Goal: Task Accomplishment & Management: Use online tool/utility

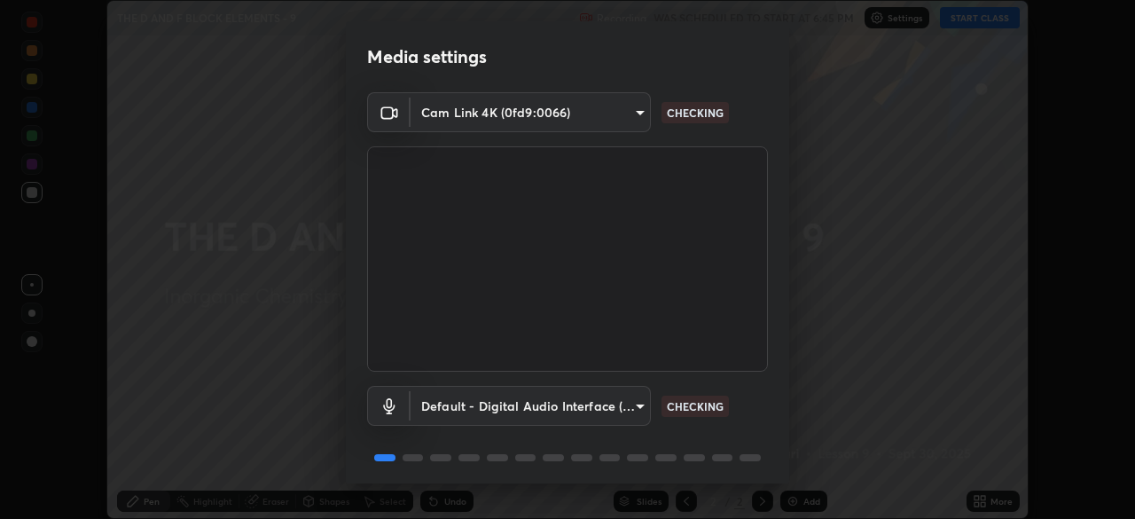
scroll to position [63, 0]
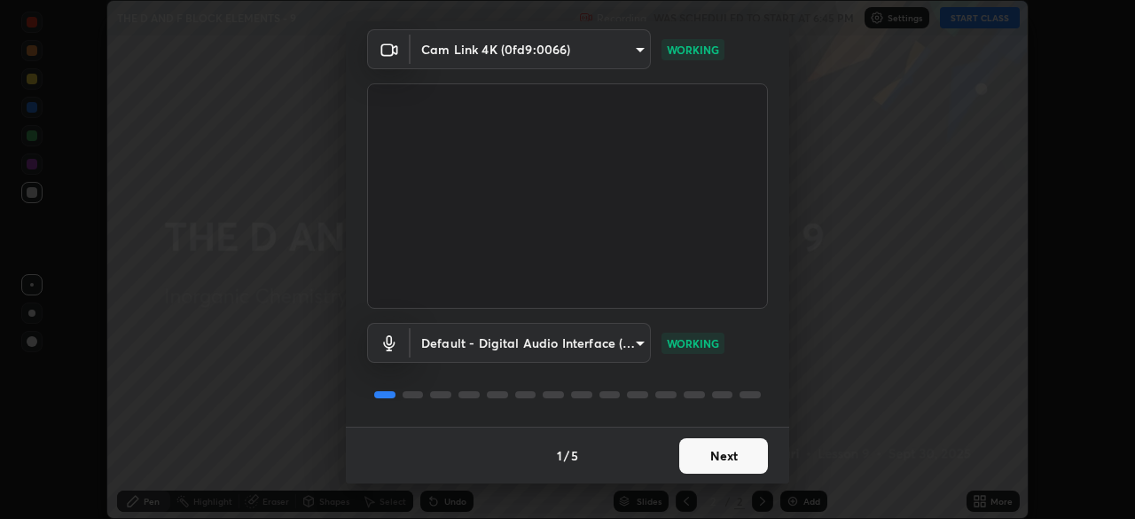
click at [731, 458] on button "Next" at bounding box center [723, 455] width 89 height 35
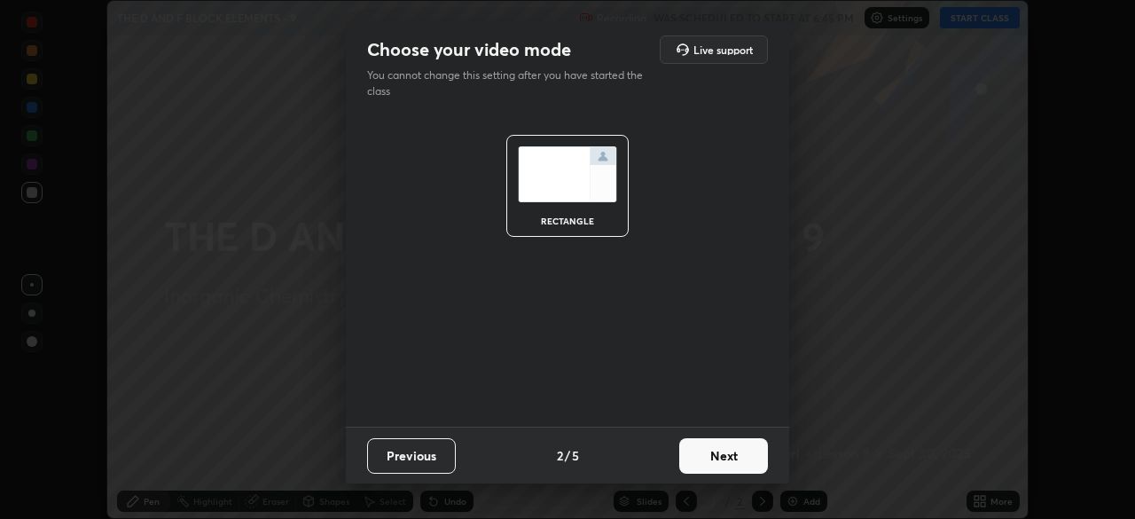
scroll to position [0, 0]
click at [743, 457] on button "Next" at bounding box center [723, 455] width 89 height 35
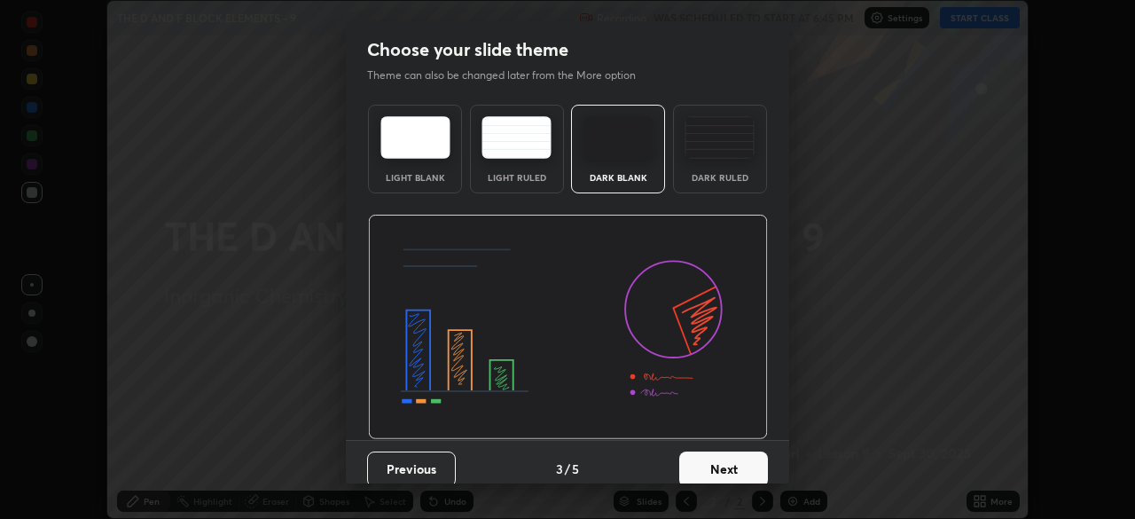
click at [734, 469] on button "Next" at bounding box center [723, 468] width 89 height 35
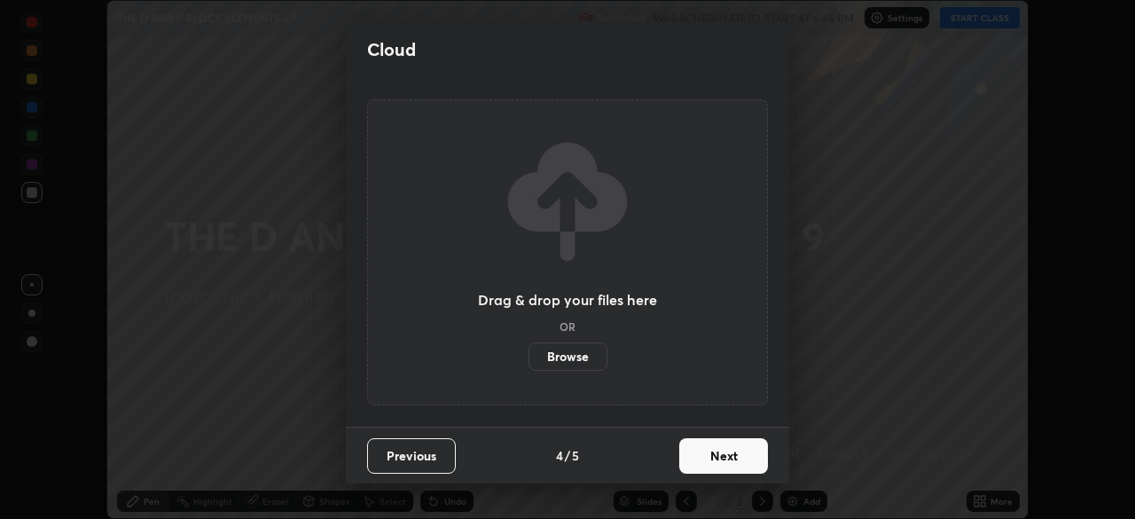
click at [729, 461] on button "Next" at bounding box center [723, 455] width 89 height 35
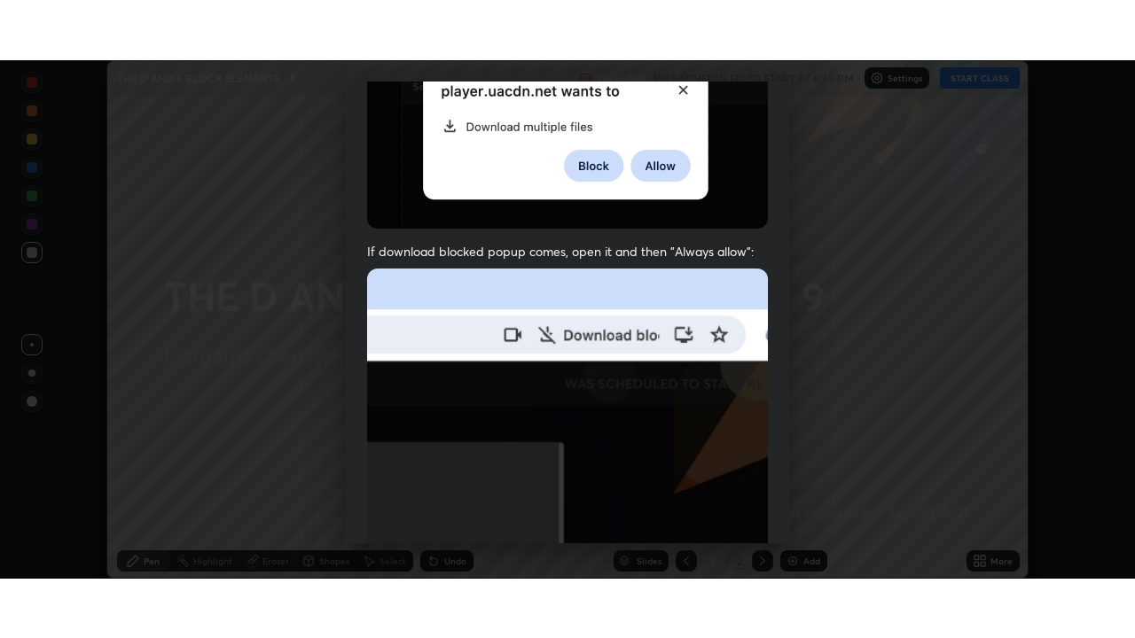
scroll to position [425, 0]
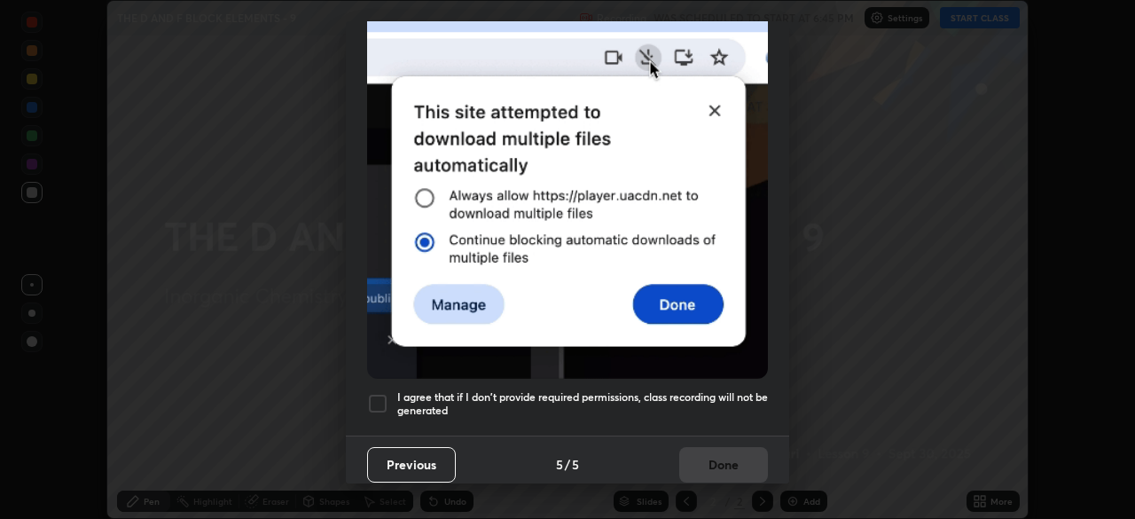
click at [376, 397] on div at bounding box center [377, 403] width 21 height 21
click at [721, 460] on button "Done" at bounding box center [723, 464] width 89 height 35
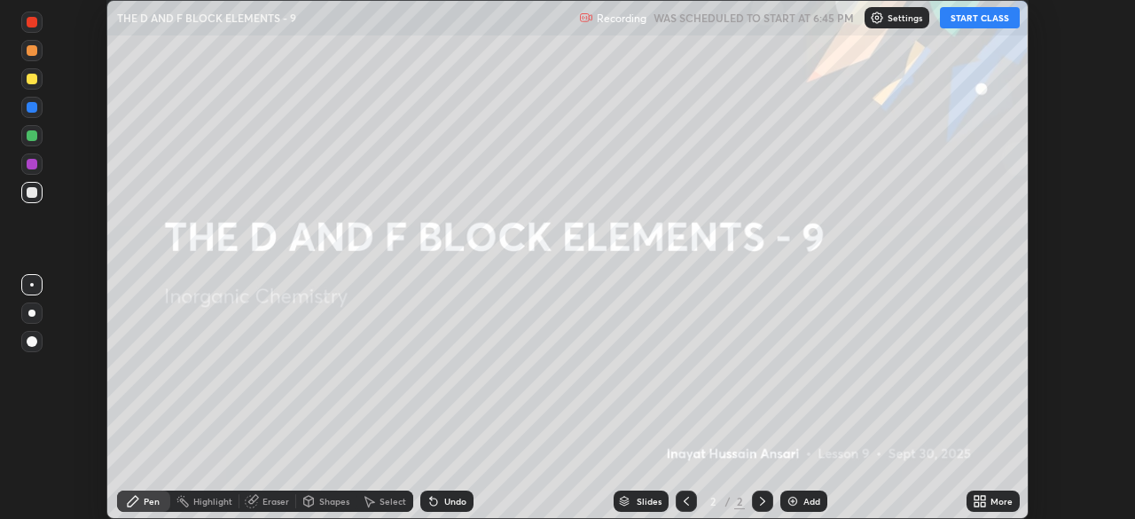
click at [979, 20] on button "START CLASS" at bounding box center [980, 17] width 80 height 21
click at [979, 497] on icon at bounding box center [976, 498] width 4 height 4
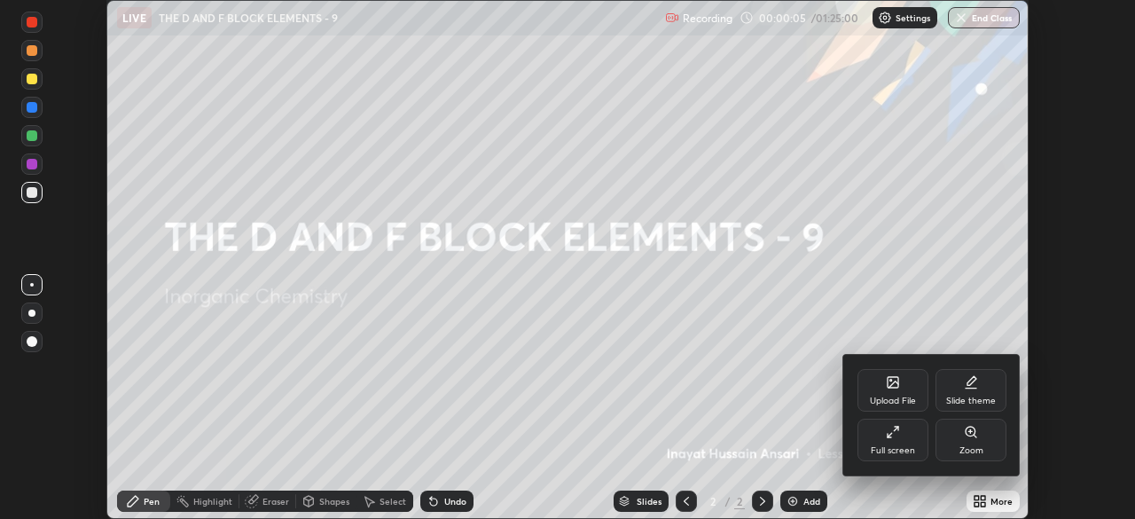
click at [976, 446] on div "Zoom" at bounding box center [971, 450] width 24 height 9
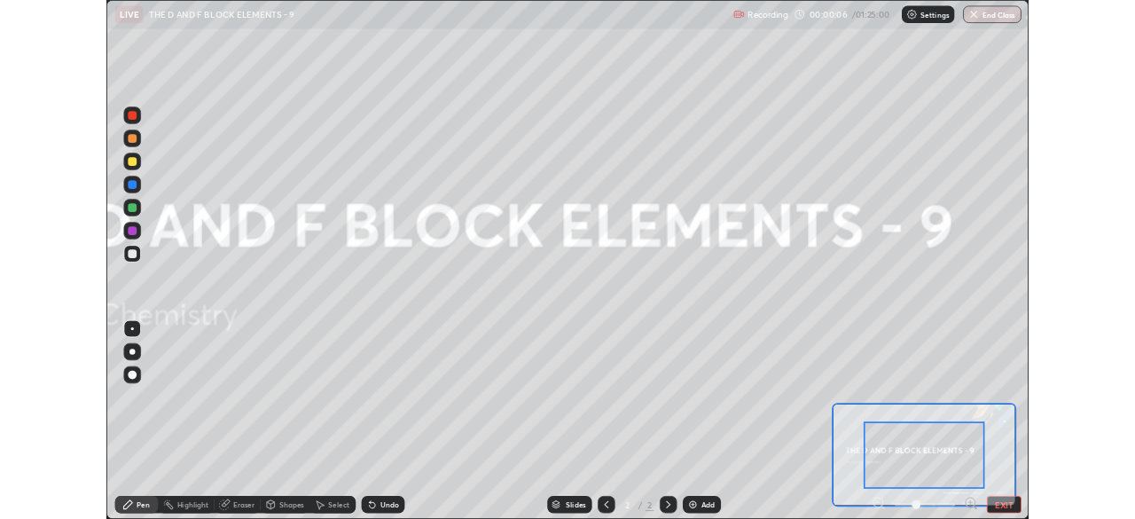
scroll to position [638, 1135]
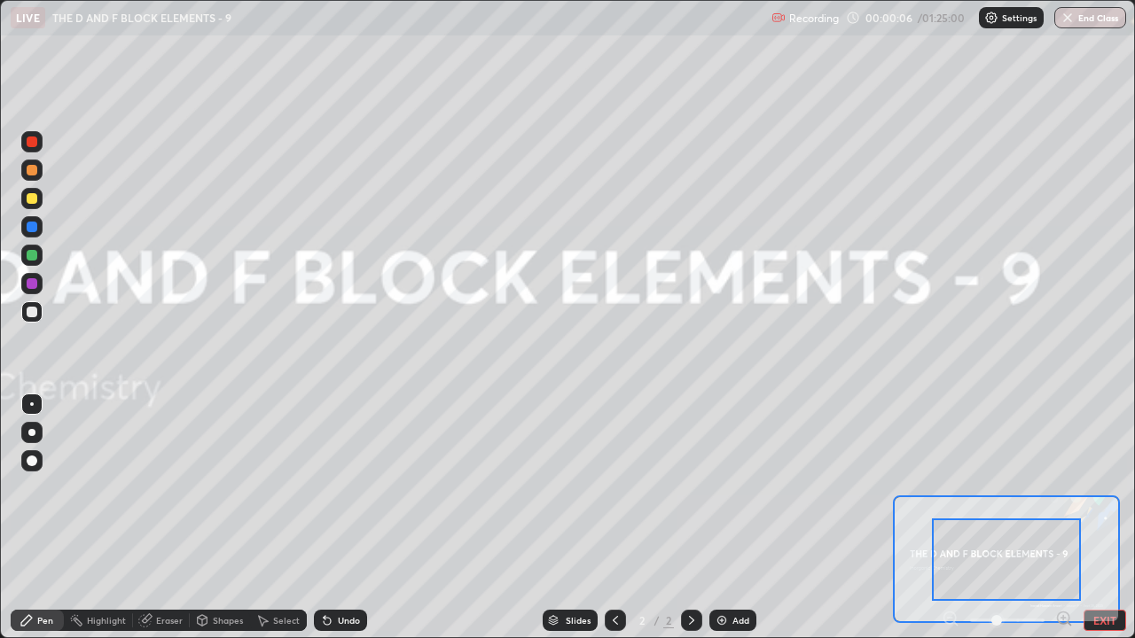
click at [995, 518] on div at bounding box center [1006, 560] width 149 height 82
click at [1100, 518] on button "EXIT" at bounding box center [1105, 620] width 43 height 21
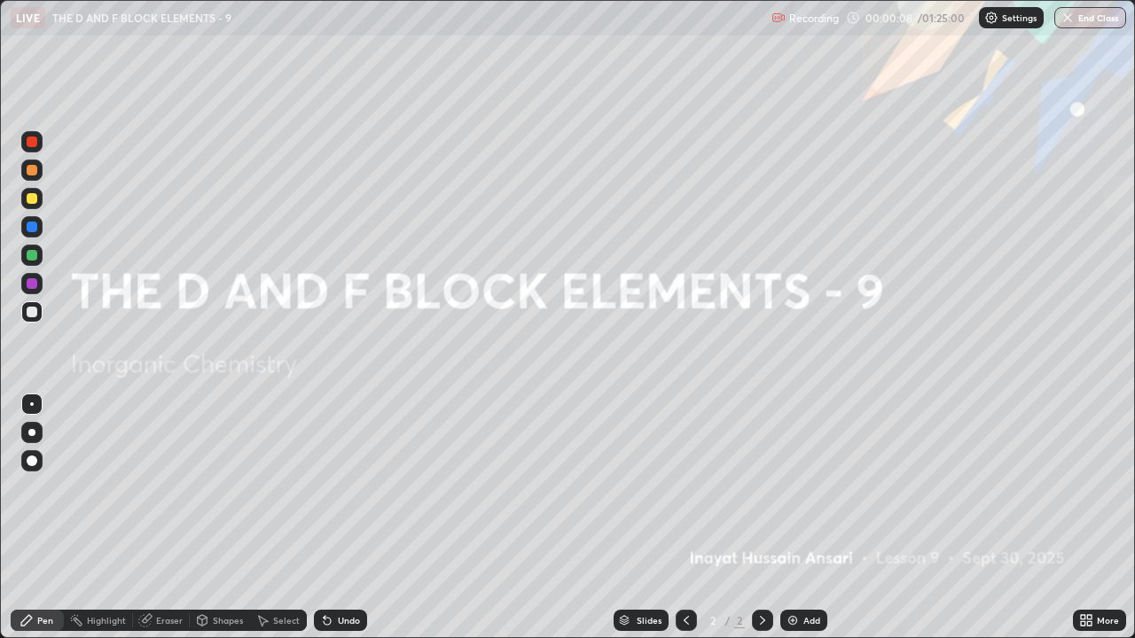
click at [1089, 518] on icon at bounding box center [1089, 617] width 4 height 4
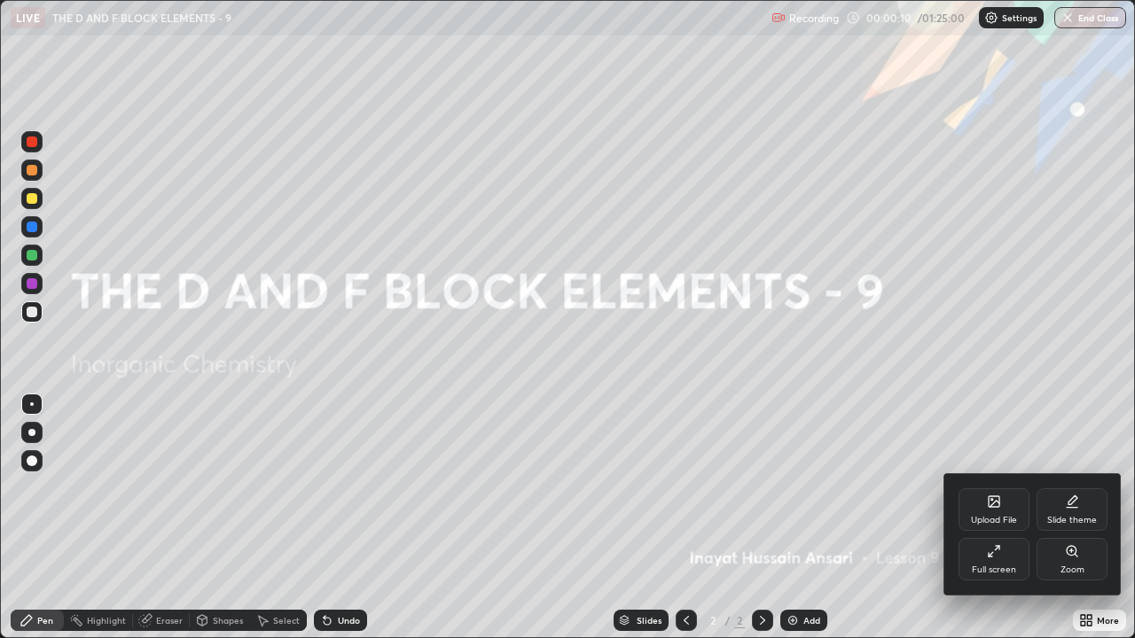
click at [1076, 516] on div "Slide theme" at bounding box center [1072, 520] width 50 height 9
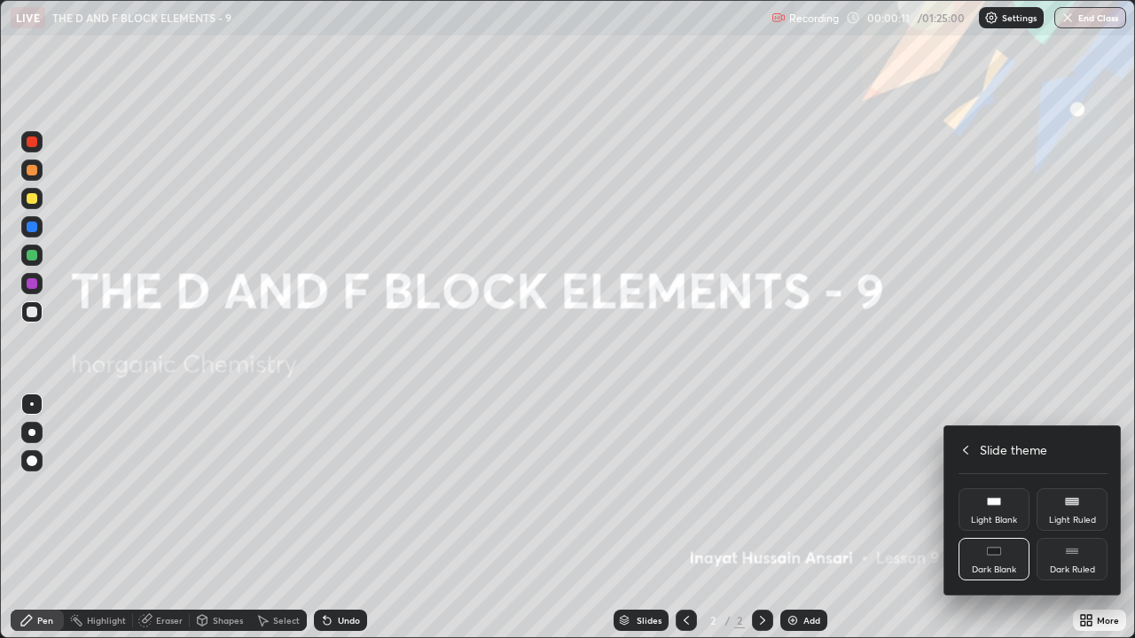
click at [1071, 518] on div "Dark Ruled" at bounding box center [1072, 570] width 45 height 9
click at [791, 518] on div at bounding box center [567, 319] width 1135 height 638
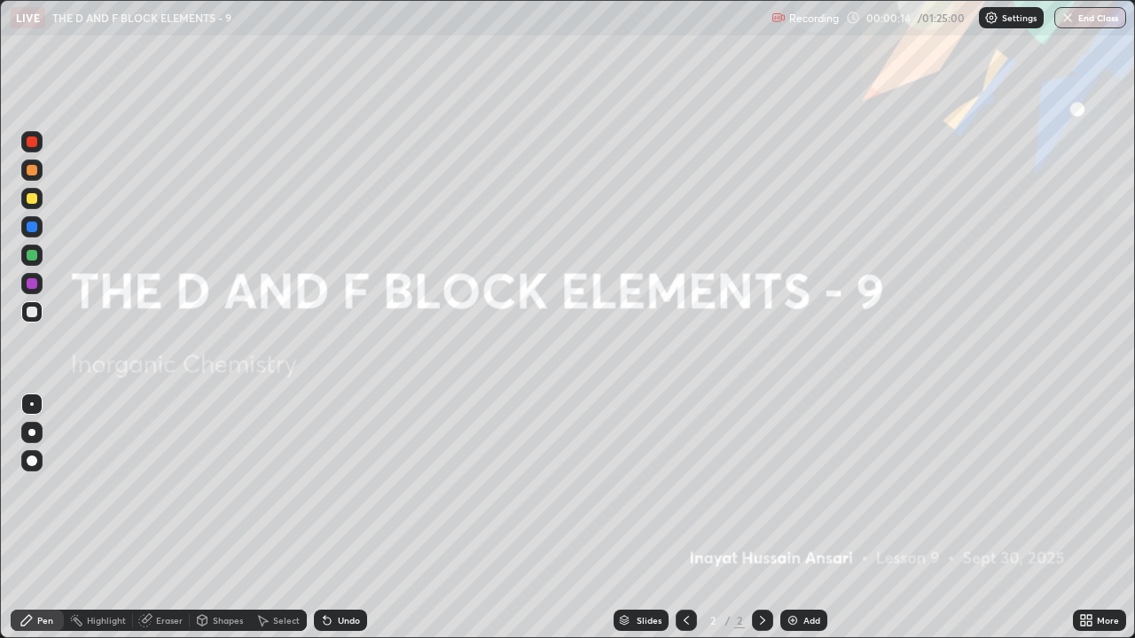
click at [794, 518] on img at bounding box center [793, 621] width 14 height 14
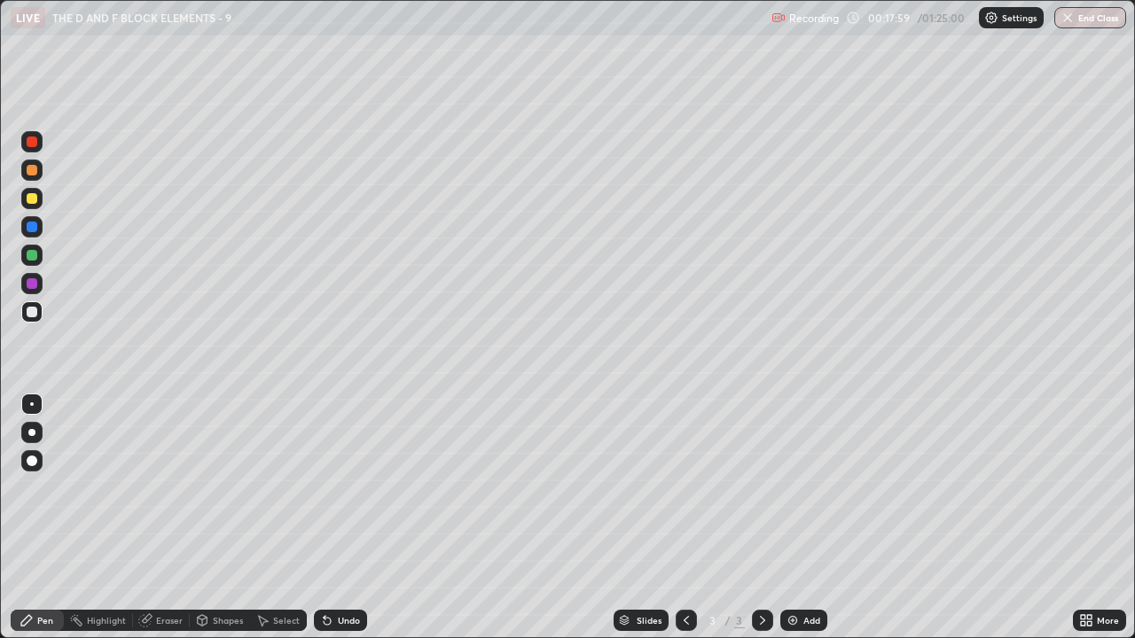
click at [1083, 19] on button "End Class" at bounding box center [1090, 17] width 72 height 21
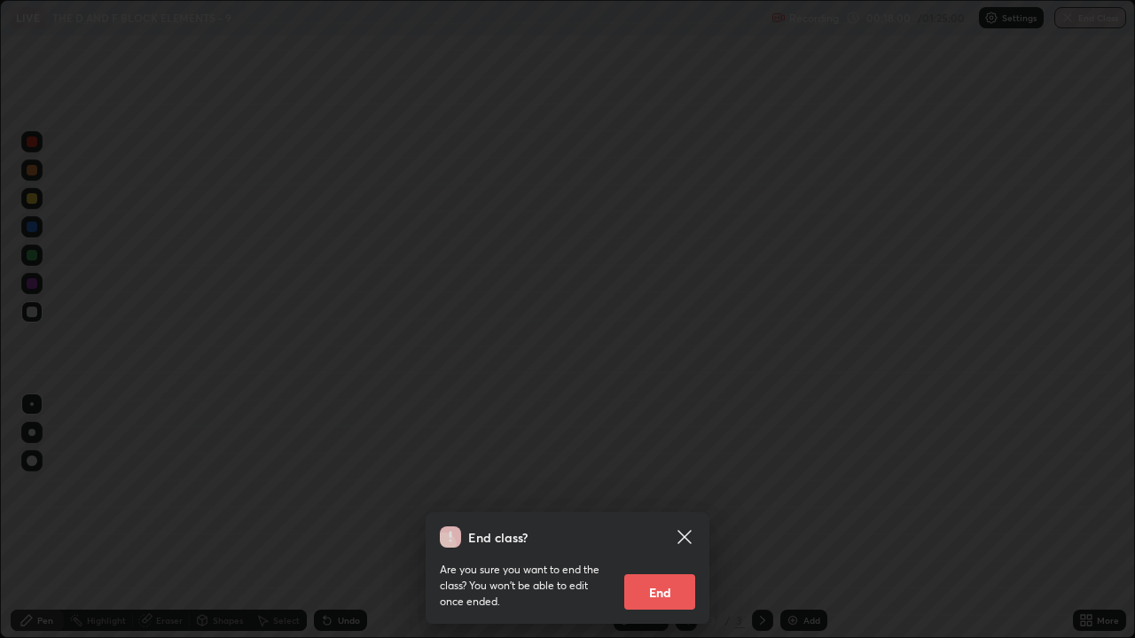
click at [668, 518] on button "End" at bounding box center [659, 592] width 71 height 35
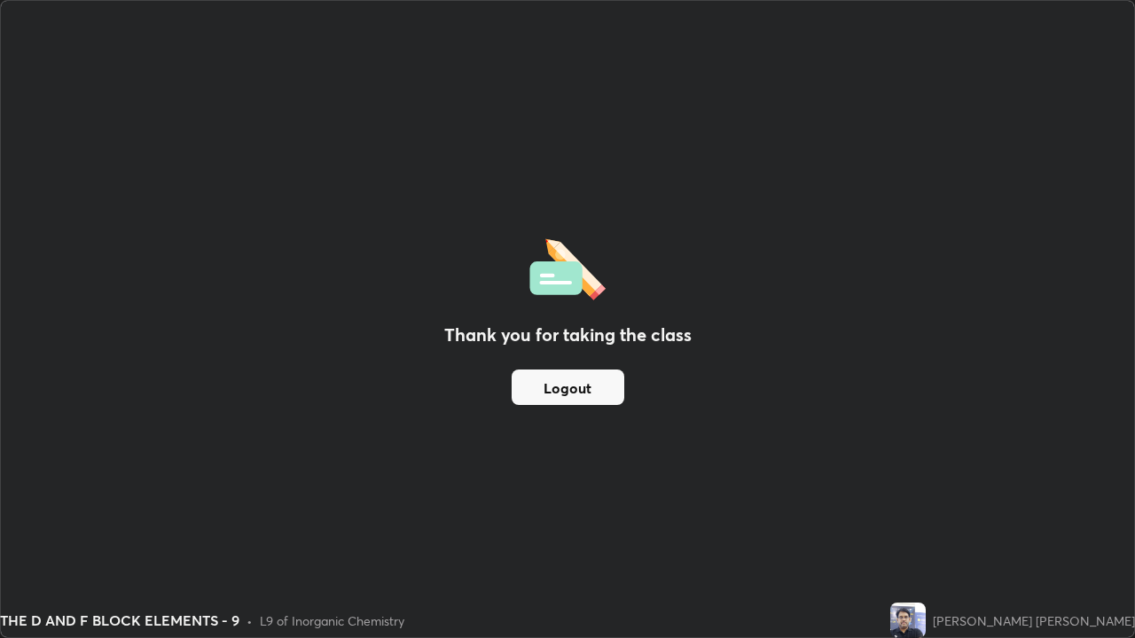
click at [609, 387] on button "Logout" at bounding box center [568, 387] width 113 height 35
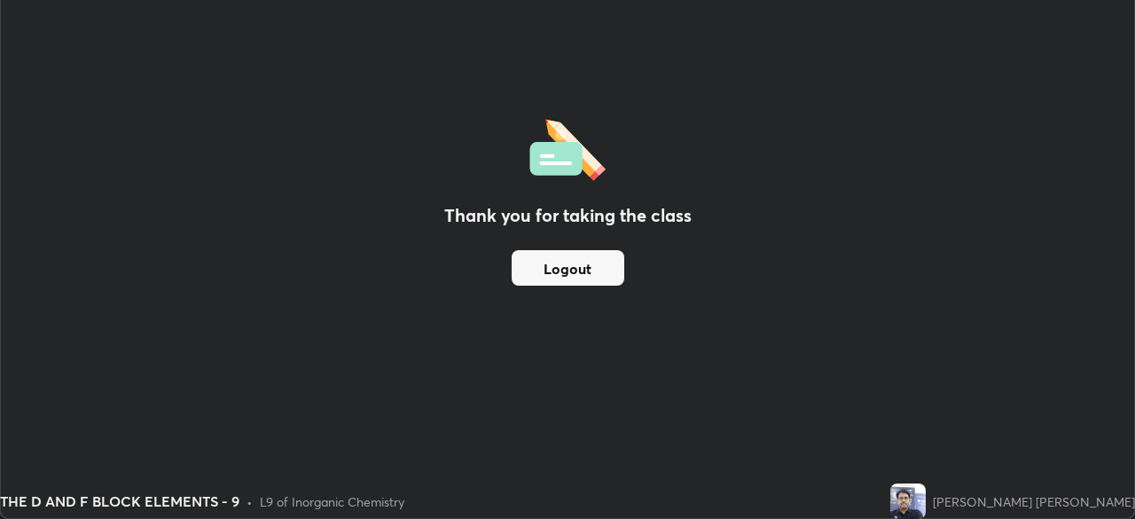
scroll to position [88153, 87536]
